Goal: Check status: Check status

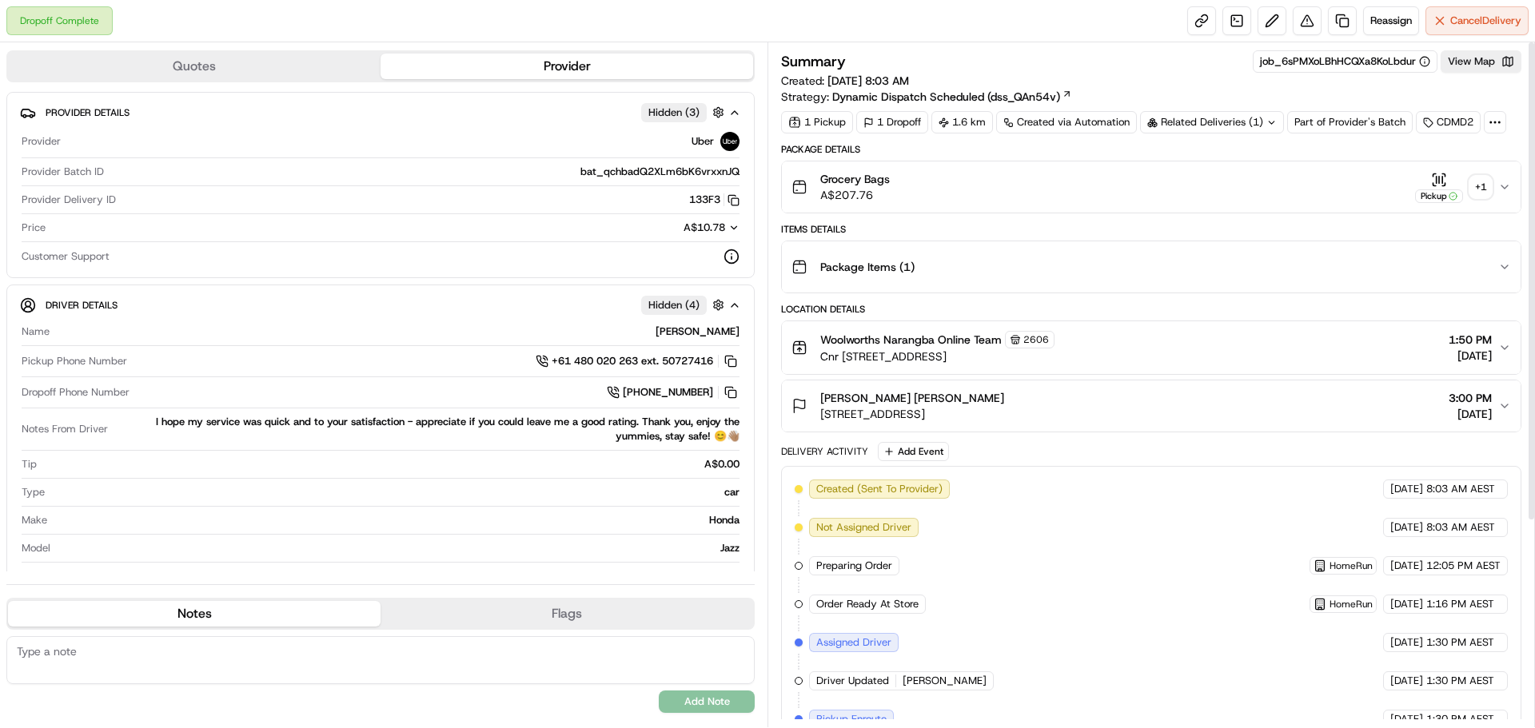
click at [1490, 176] on button "Pickup + 1" at bounding box center [1453, 187] width 77 height 31
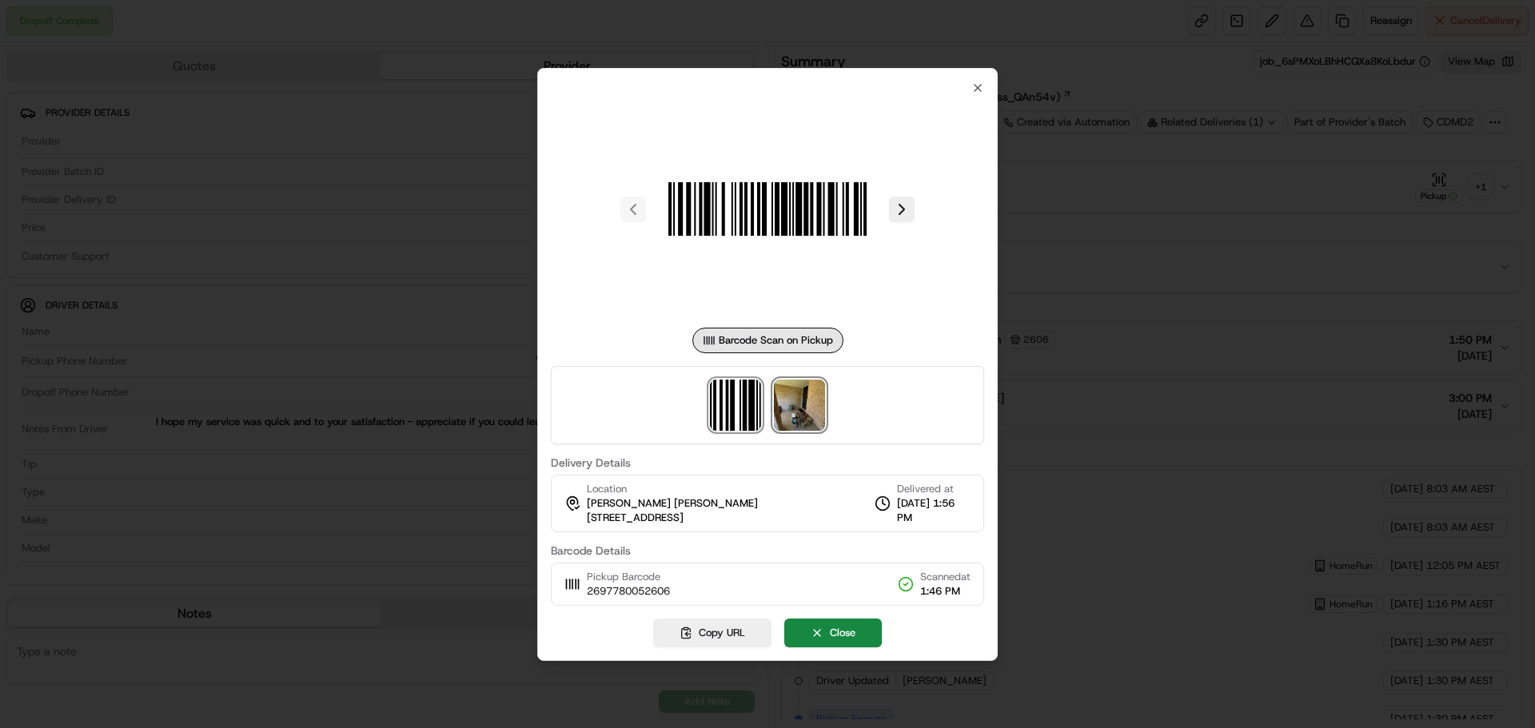
click at [820, 405] on img at bounding box center [799, 405] width 51 height 51
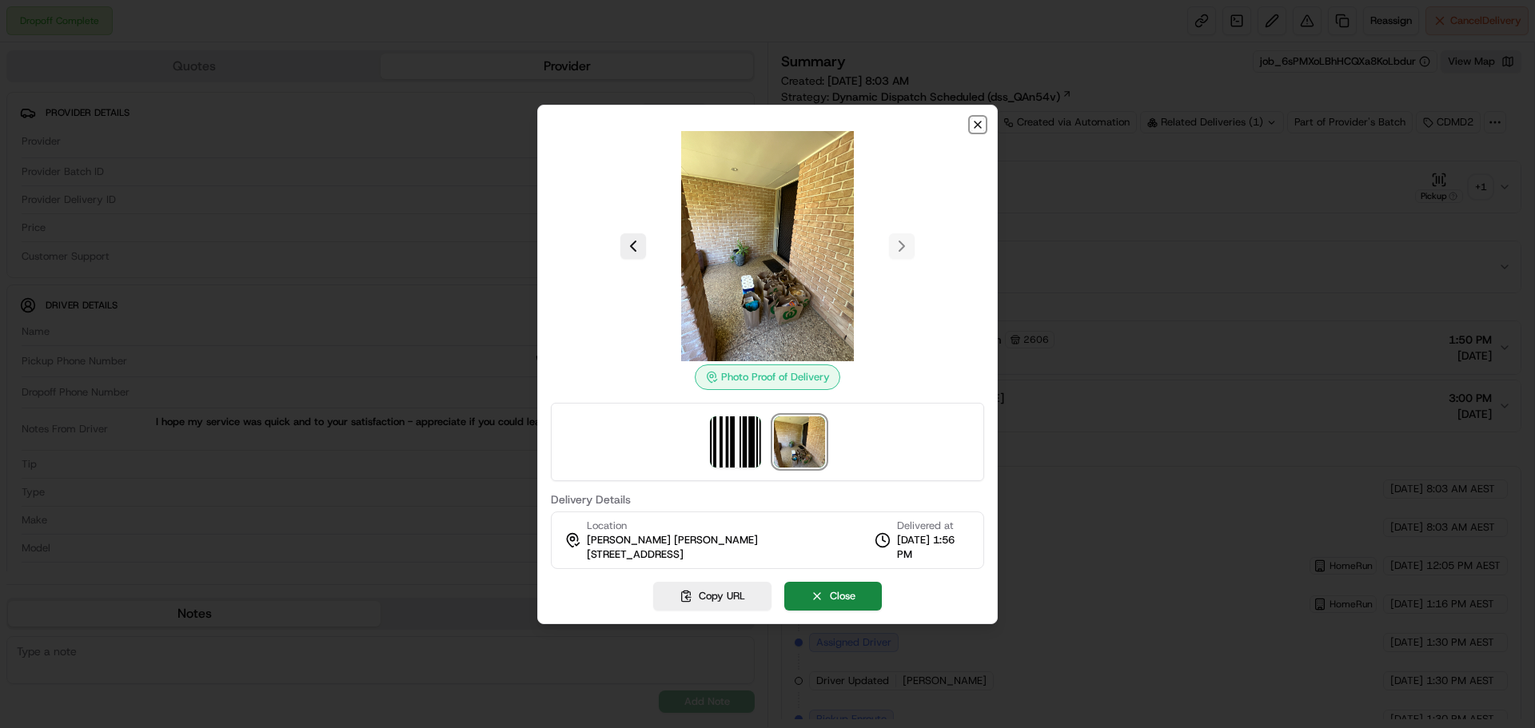
click at [977, 126] on icon "button" at bounding box center [978, 125] width 6 height 6
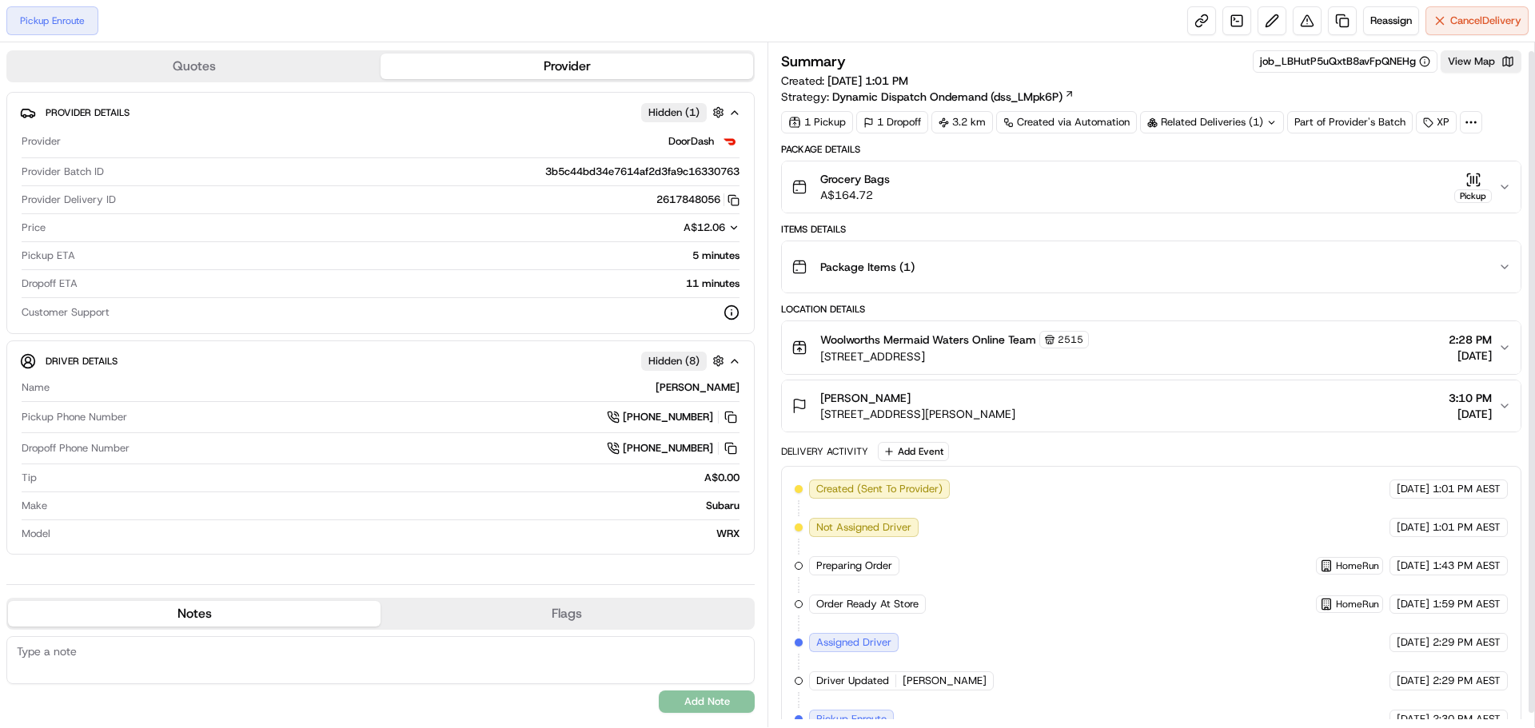
scroll to position [23, 0]
